Goal: Transaction & Acquisition: Download file/media

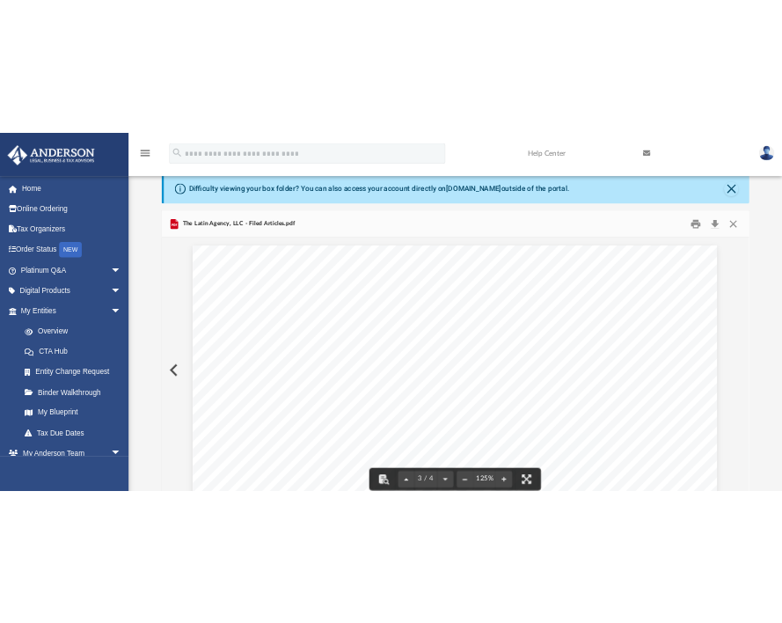
scroll to position [2376, 0]
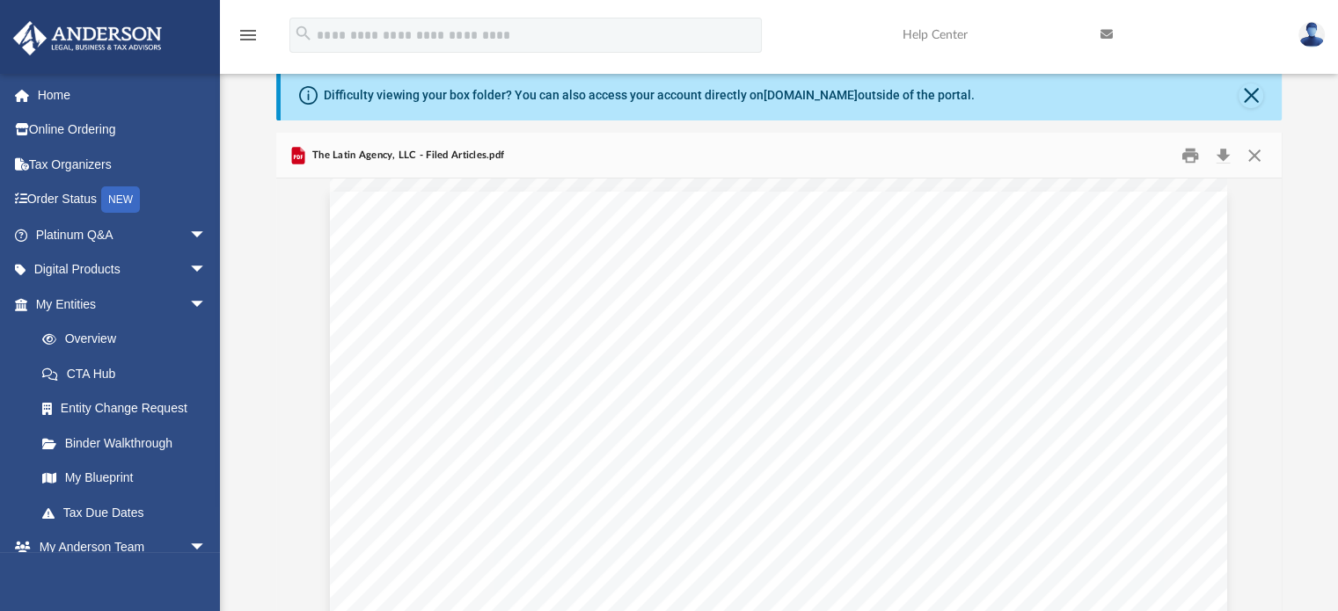
click at [641, 147] on div "The Latin Agency, LLC - Filed Articles.pdf" at bounding box center [779, 156] width 1007 height 47
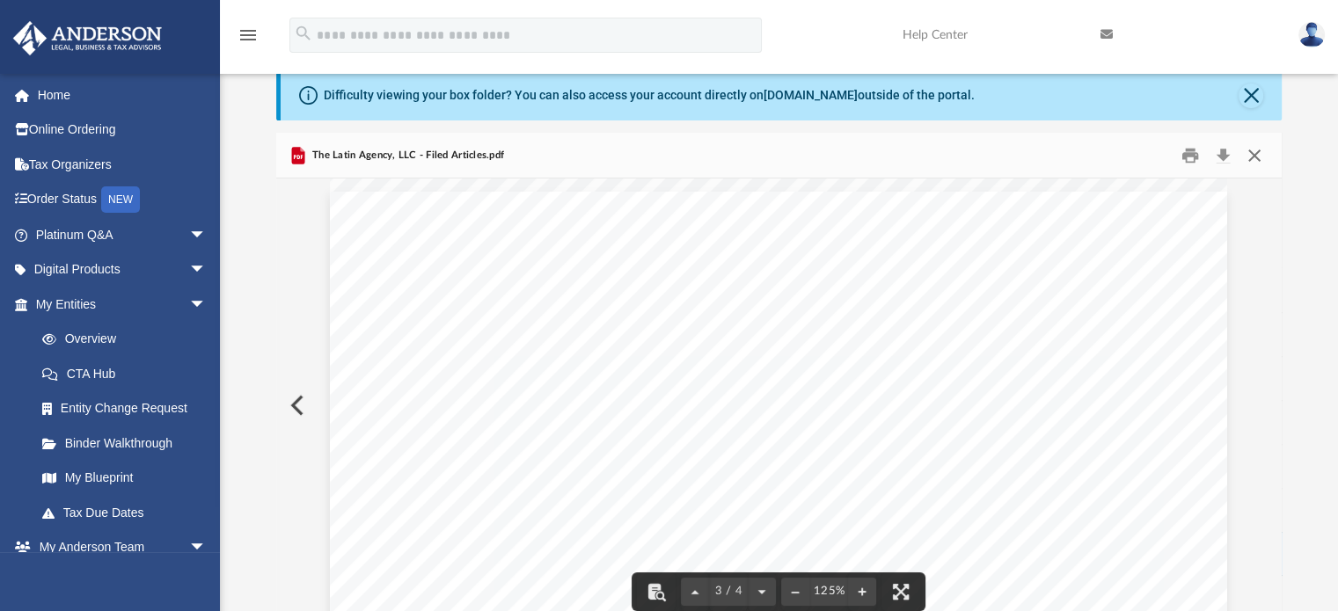
click at [1263, 151] on button "Close" at bounding box center [1255, 155] width 32 height 27
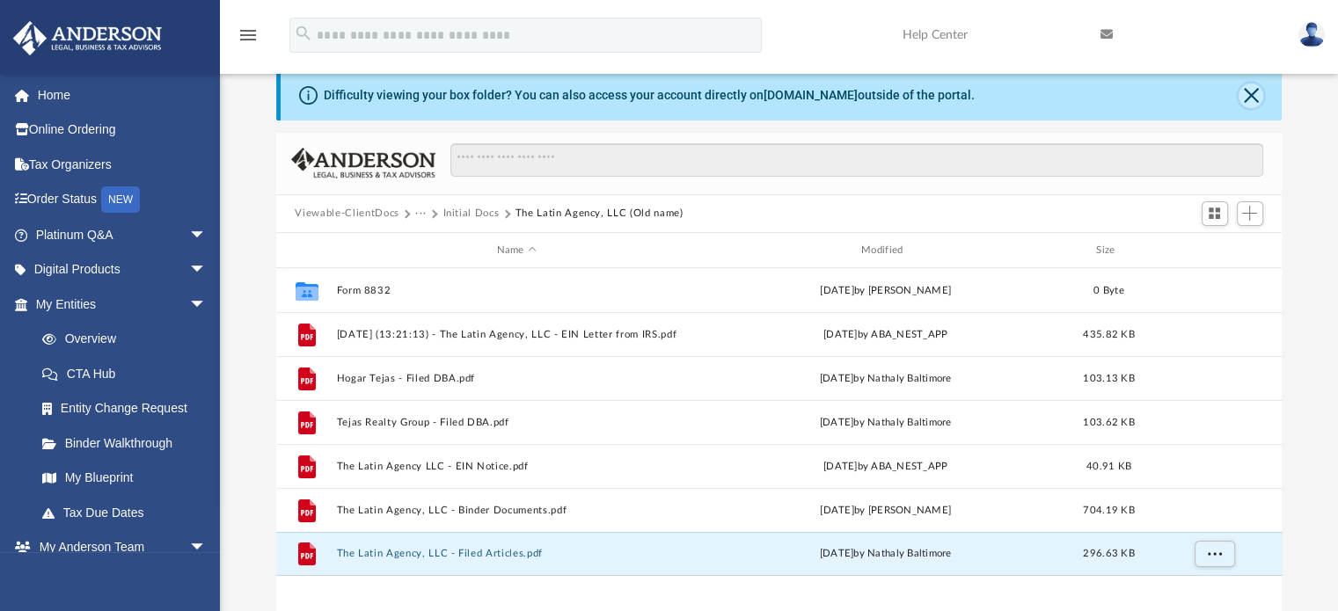
click at [1249, 96] on button "Close" at bounding box center [1251, 96] width 25 height 25
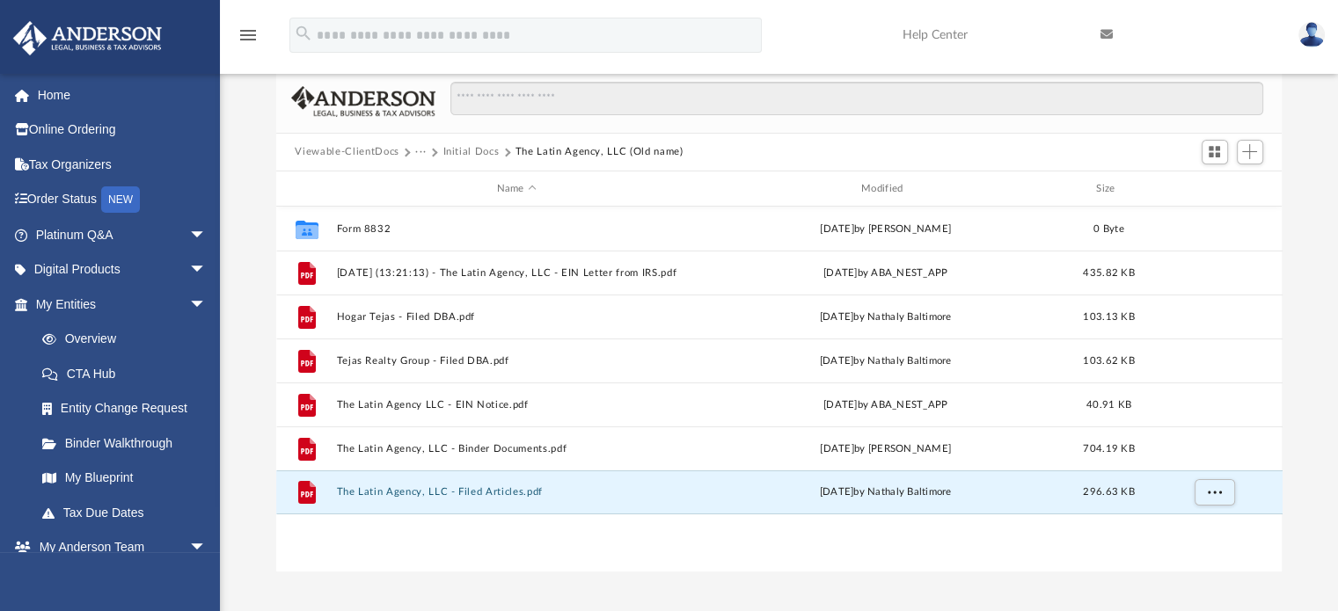
click at [454, 150] on button "Initial Docs" at bounding box center [471, 152] width 56 height 16
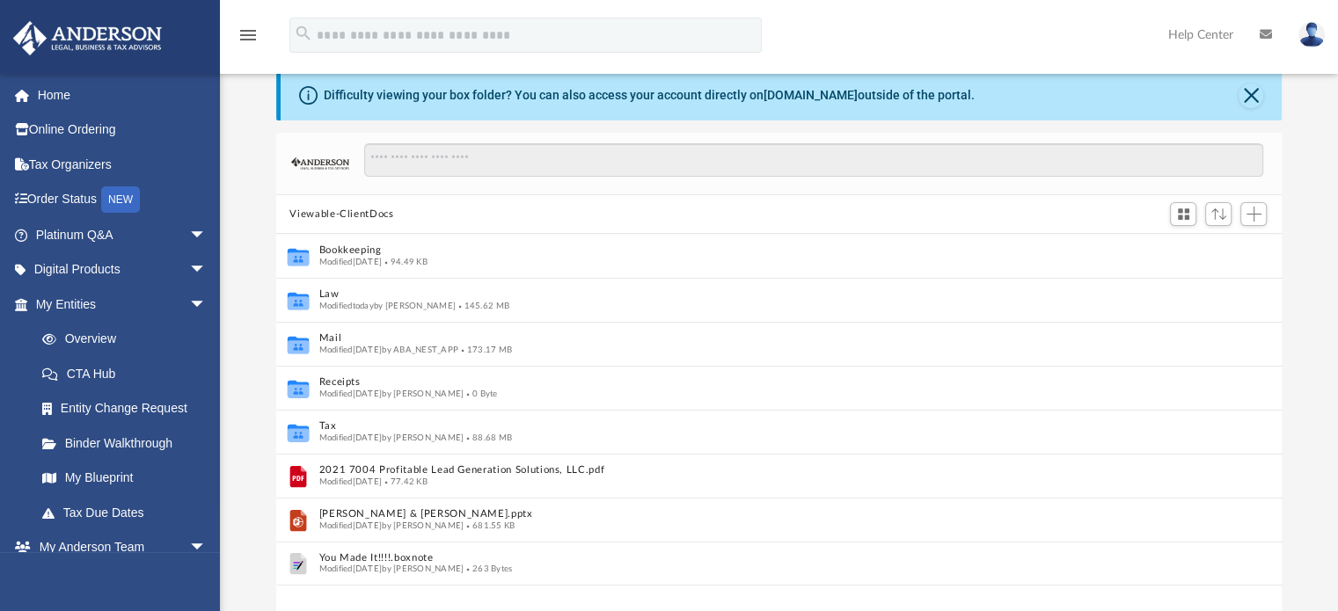
scroll to position [14, 14]
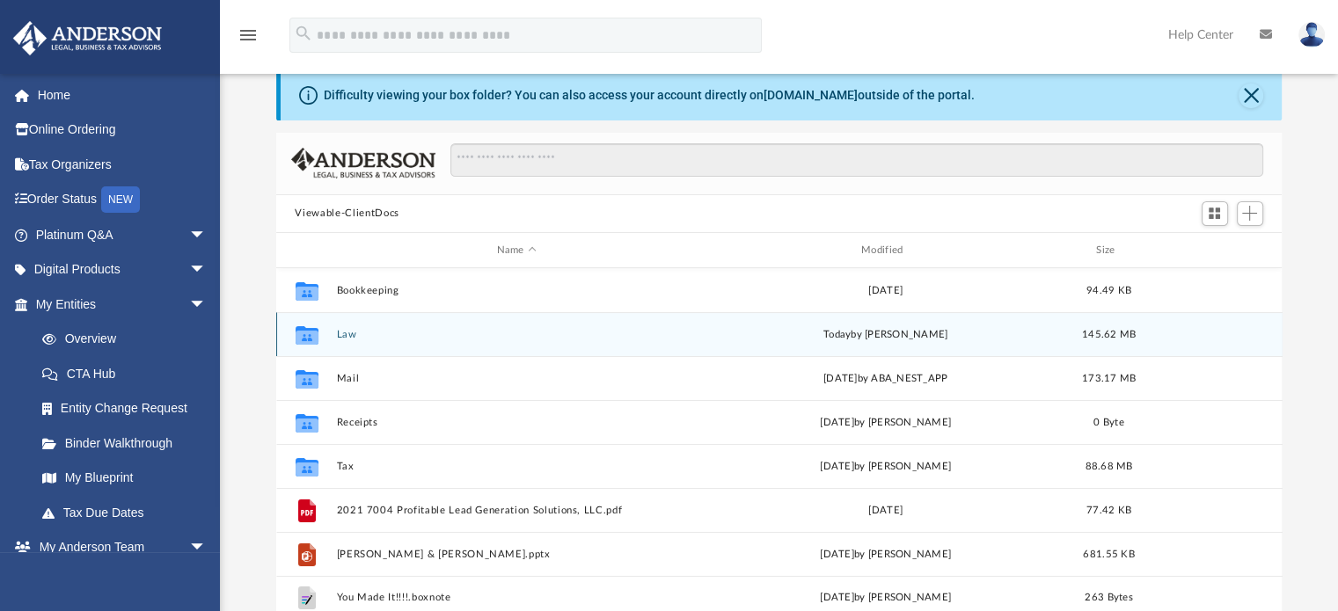
click at [348, 339] on button "Law" at bounding box center [516, 334] width 361 height 11
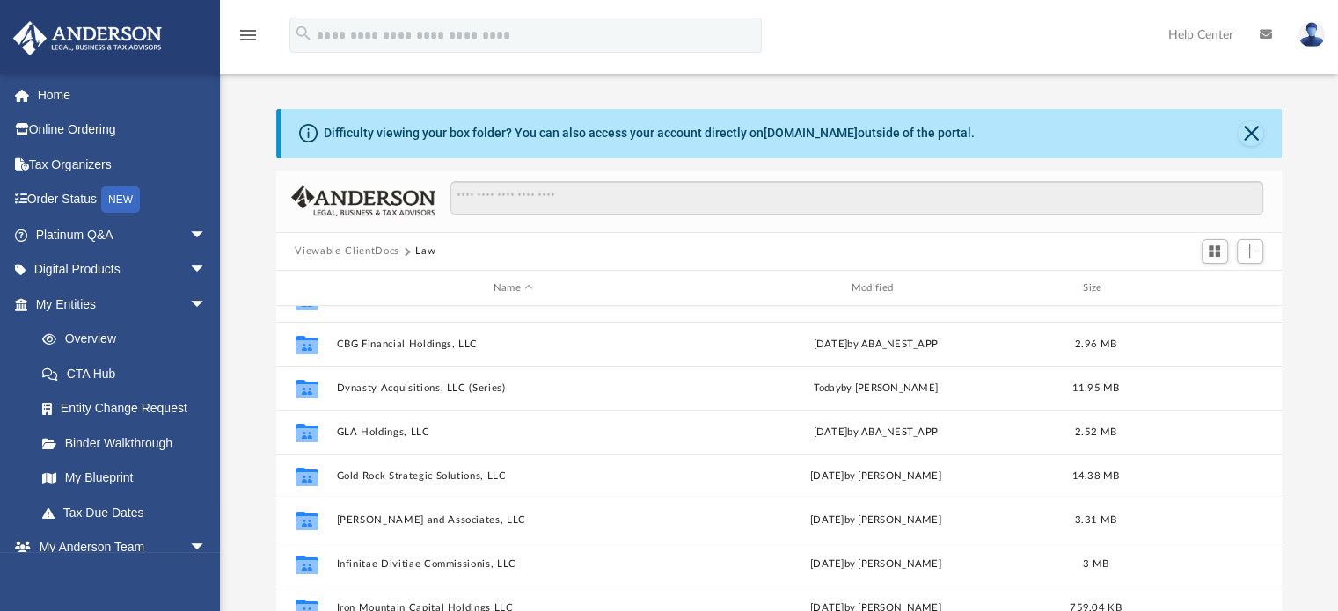
scroll to position [304, 0]
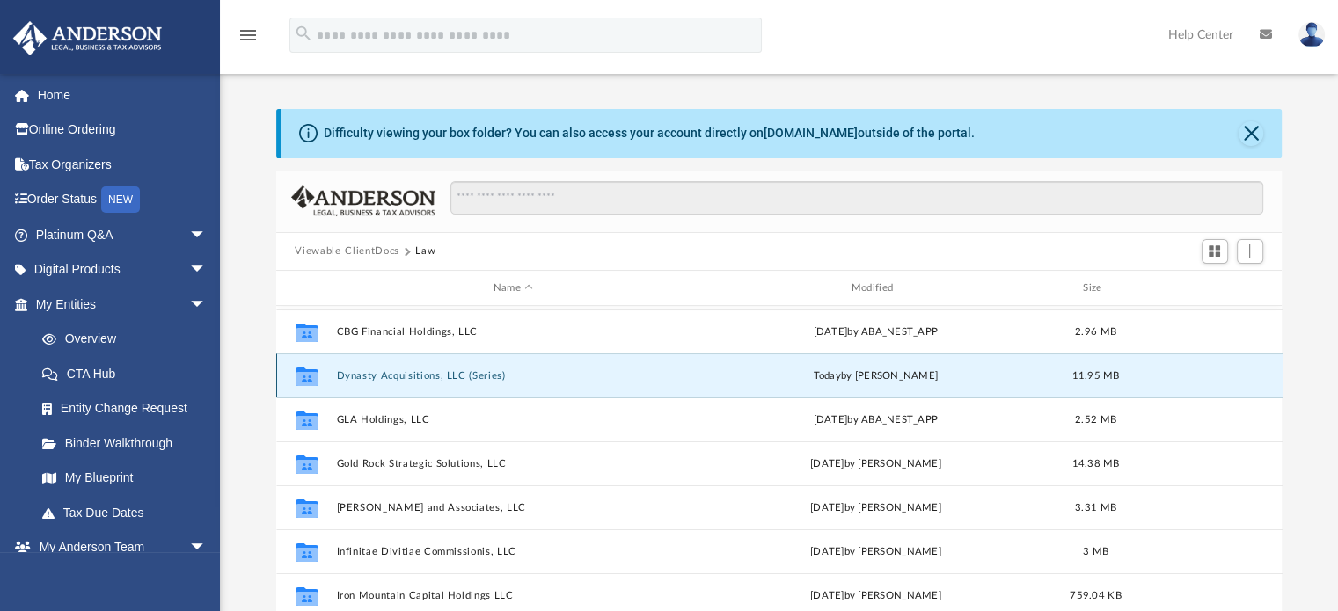
click at [429, 377] on button "Dynasty Acquisitions, LLC (Series)" at bounding box center [513, 375] width 355 height 11
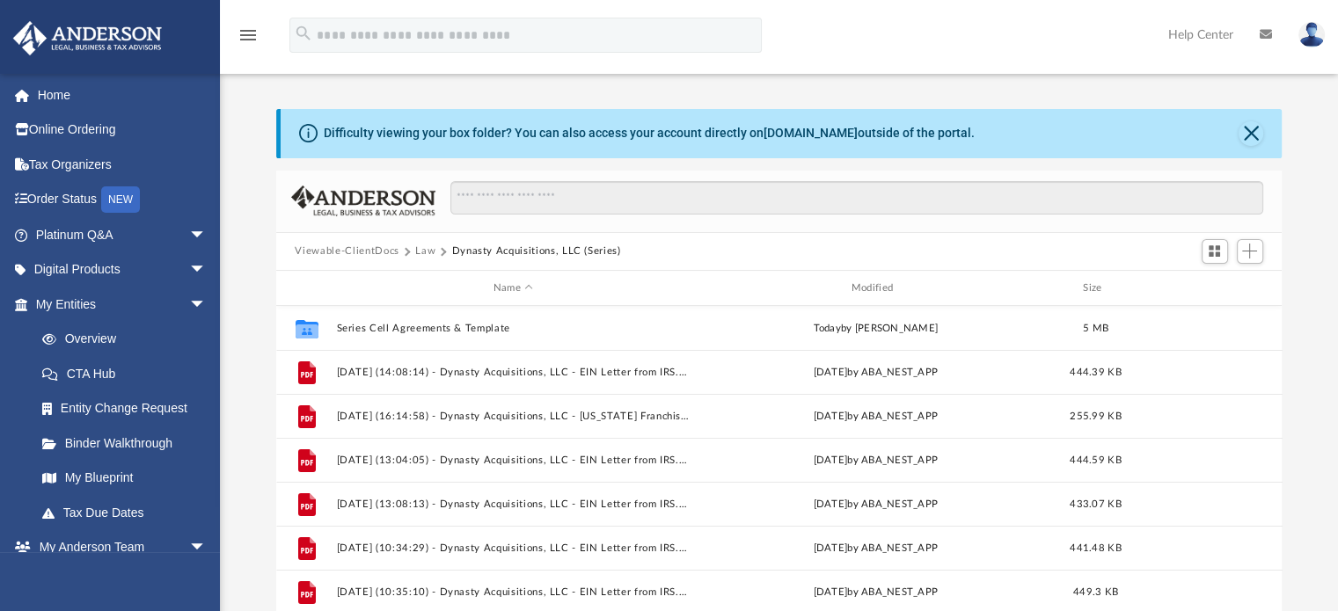
scroll to position [0, 0]
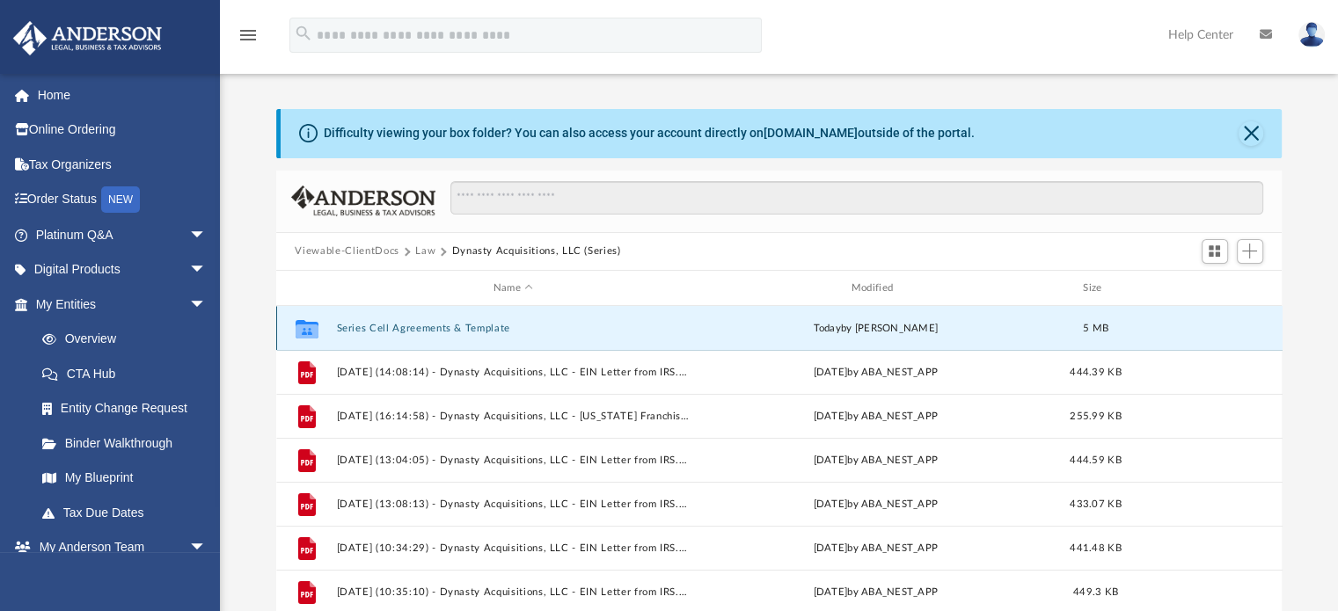
click at [444, 326] on button "Series Cell Agreements & Template" at bounding box center [513, 328] width 355 height 11
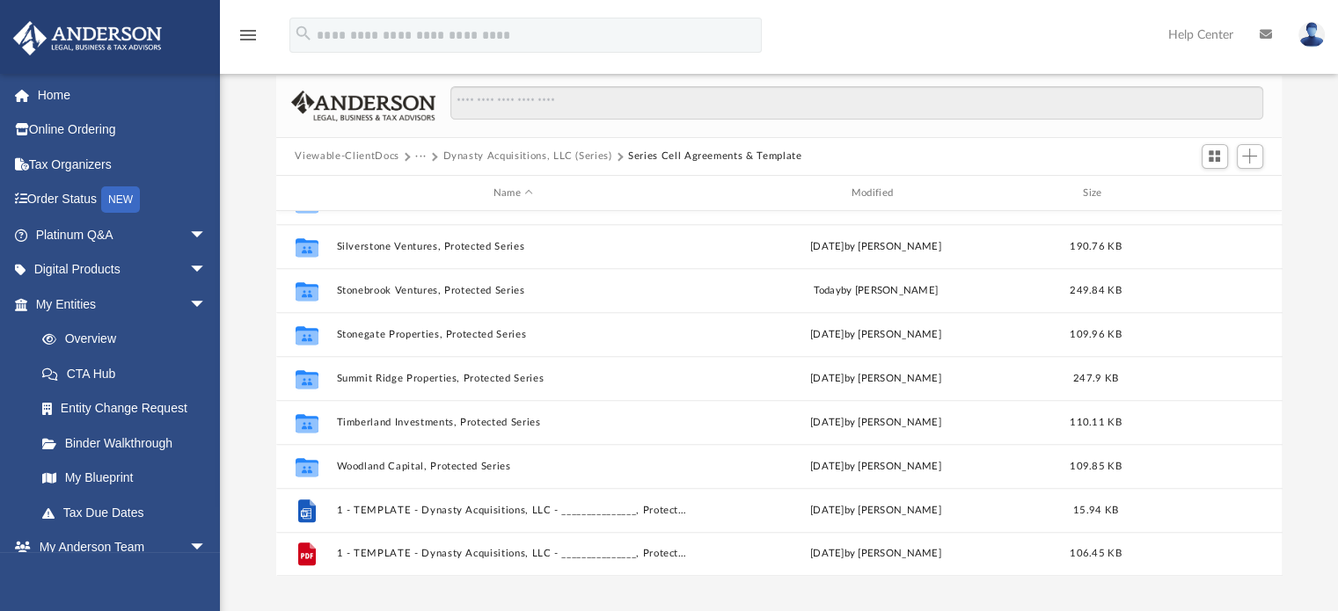
scroll to position [97, 0]
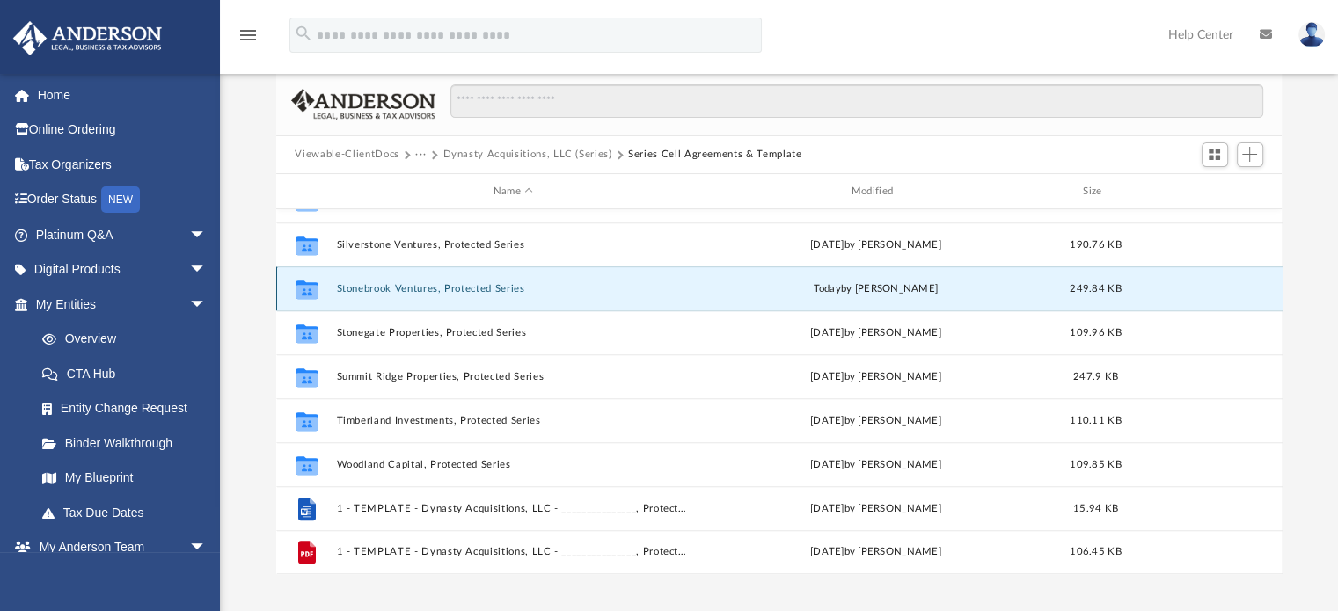
click at [480, 283] on button "Stonebrook Ventures, Protected Series" at bounding box center [513, 288] width 355 height 11
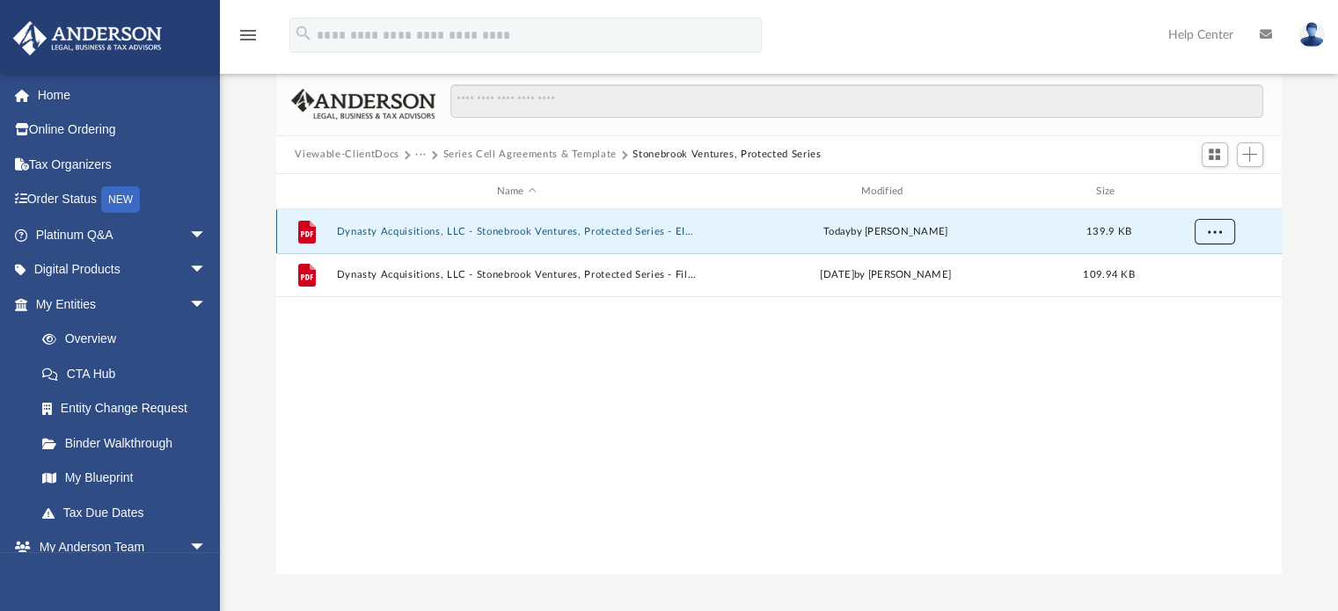
click at [1214, 236] on button "More options" at bounding box center [1214, 232] width 40 height 26
click at [1179, 295] on li "Download" at bounding box center [1198, 295] width 51 height 18
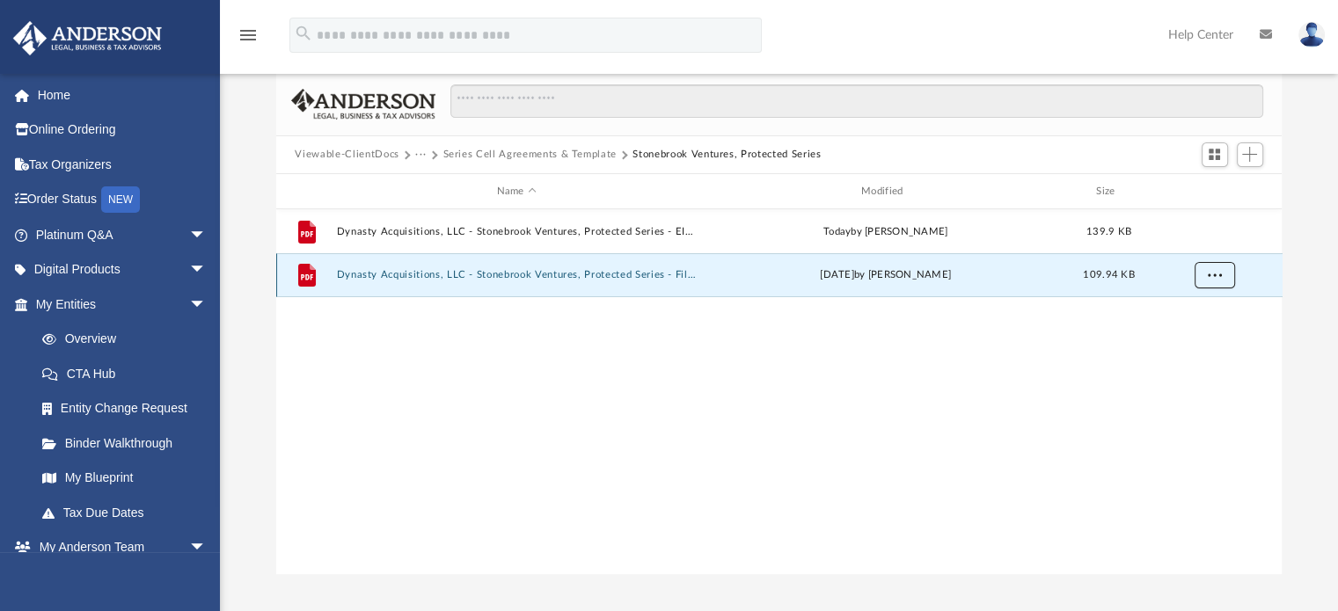
click at [1213, 274] on span "More options" at bounding box center [1214, 275] width 14 height 10
click at [1161, 426] on div "File Dynasty Acquisitions, LLC - Stonebrook Ventures, Protected Series - EIN No…" at bounding box center [779, 391] width 1007 height 364
click at [1206, 279] on button "More options" at bounding box center [1214, 276] width 40 height 26
click at [1185, 337] on li "Download" at bounding box center [1198, 339] width 51 height 18
click at [604, 62] on div "menu search Site Menu add [PERSON_NAME][EMAIL_ADDRESS][PERSON_NAME][DOMAIN_NAME…" at bounding box center [669, 43] width 1312 height 60
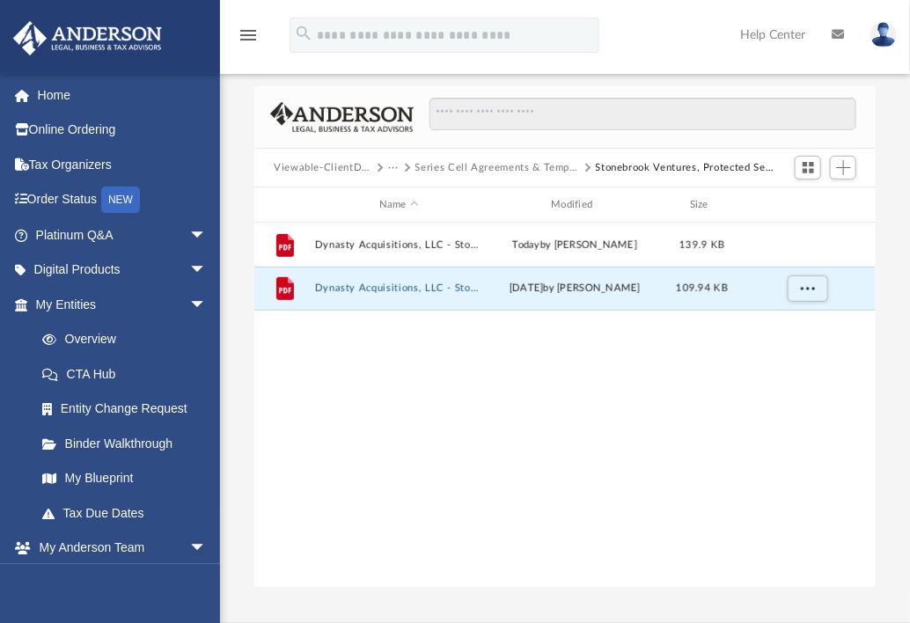
scroll to position [14, 14]
